Goal: Find contact information: Find contact information

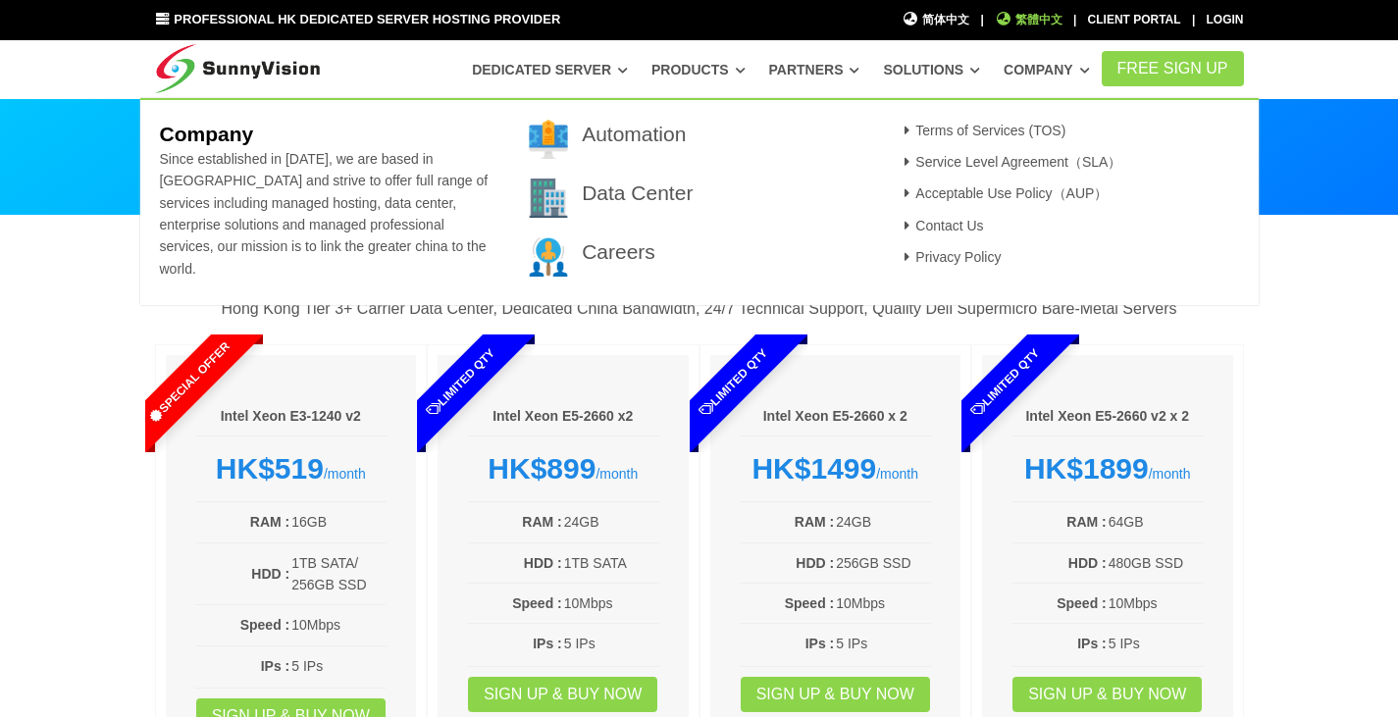
click at [1023, 24] on span "繁體中文" at bounding box center [1029, 20] width 68 height 19
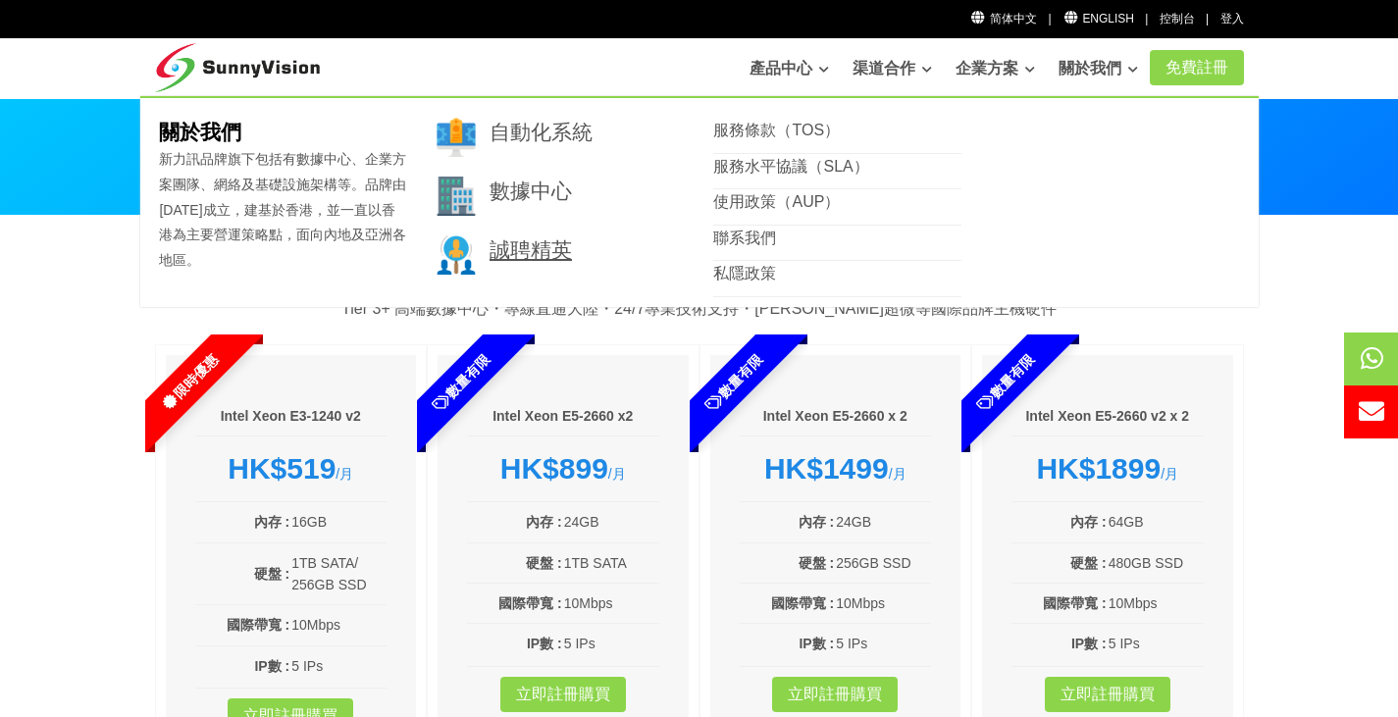
click at [557, 254] on link "誠聘精英" at bounding box center [531, 249] width 82 height 23
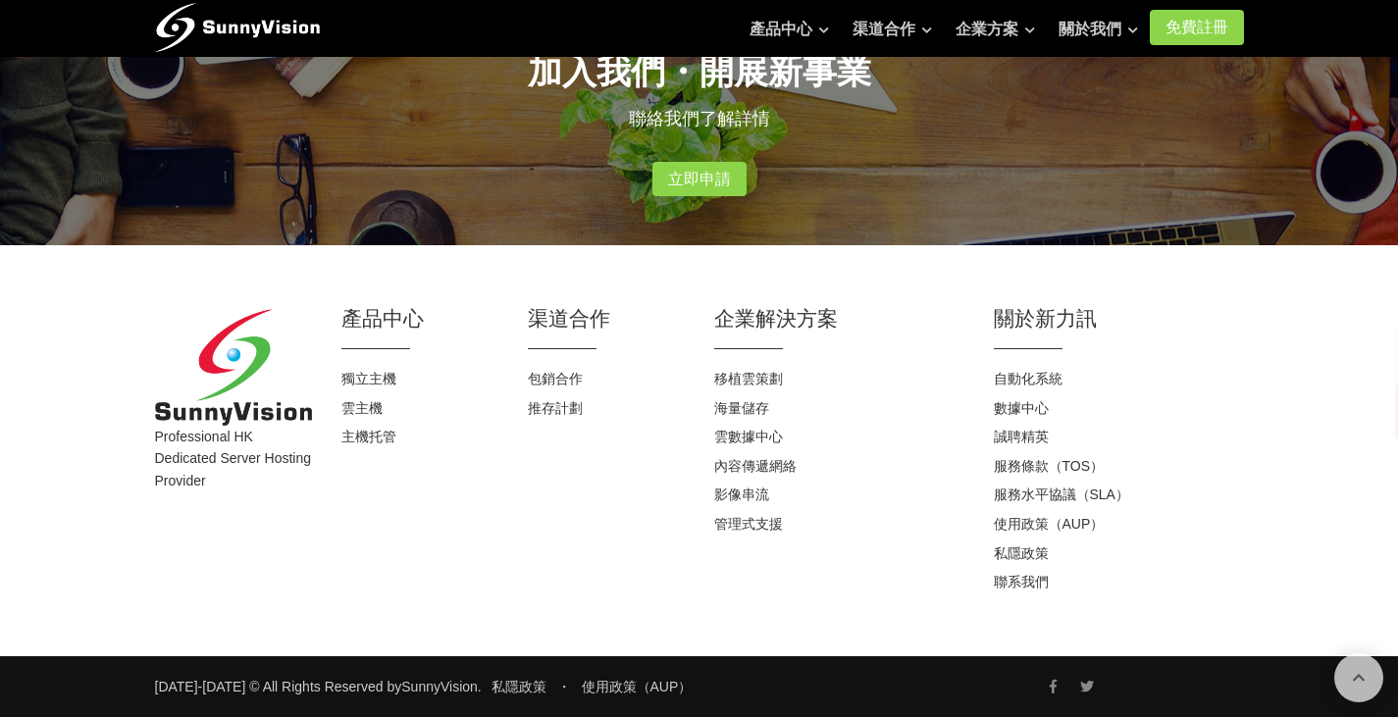
scroll to position [353, 0]
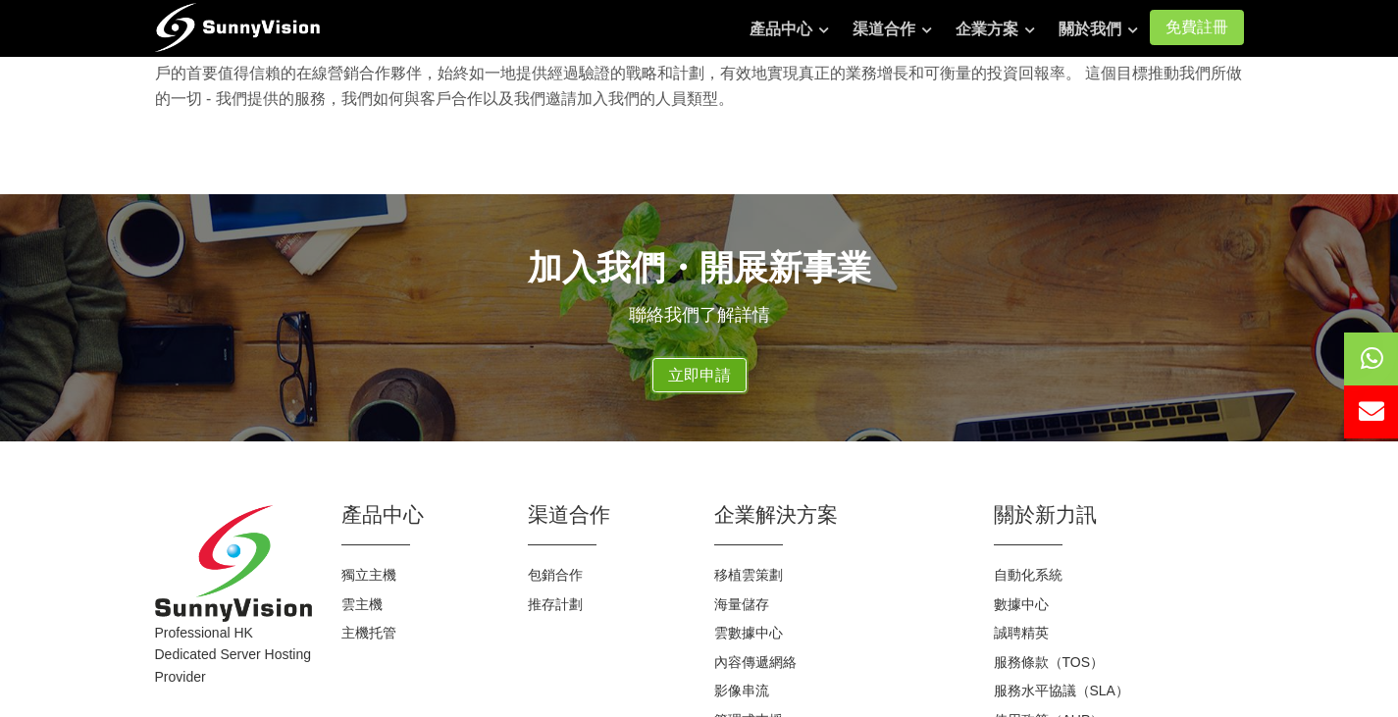
click at [708, 363] on link "立即申請" at bounding box center [699, 375] width 94 height 35
